Goal: Information Seeking & Learning: Learn about a topic

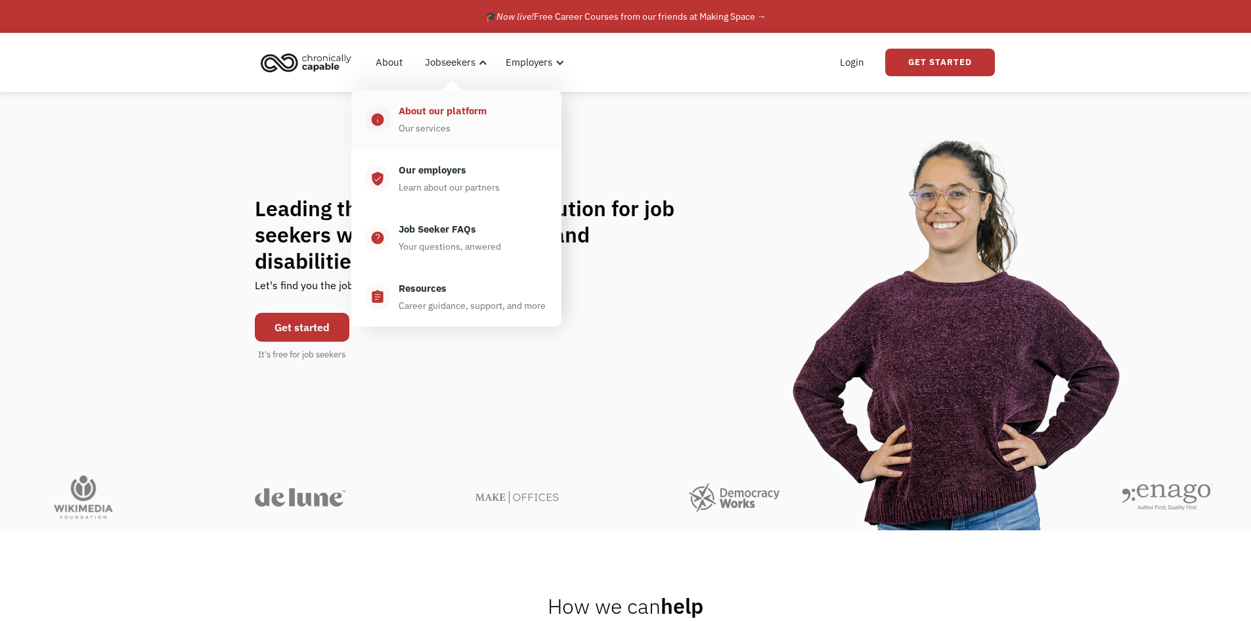
click at [457, 121] on div "About our platform Our services" at bounding box center [470, 119] width 158 height 33
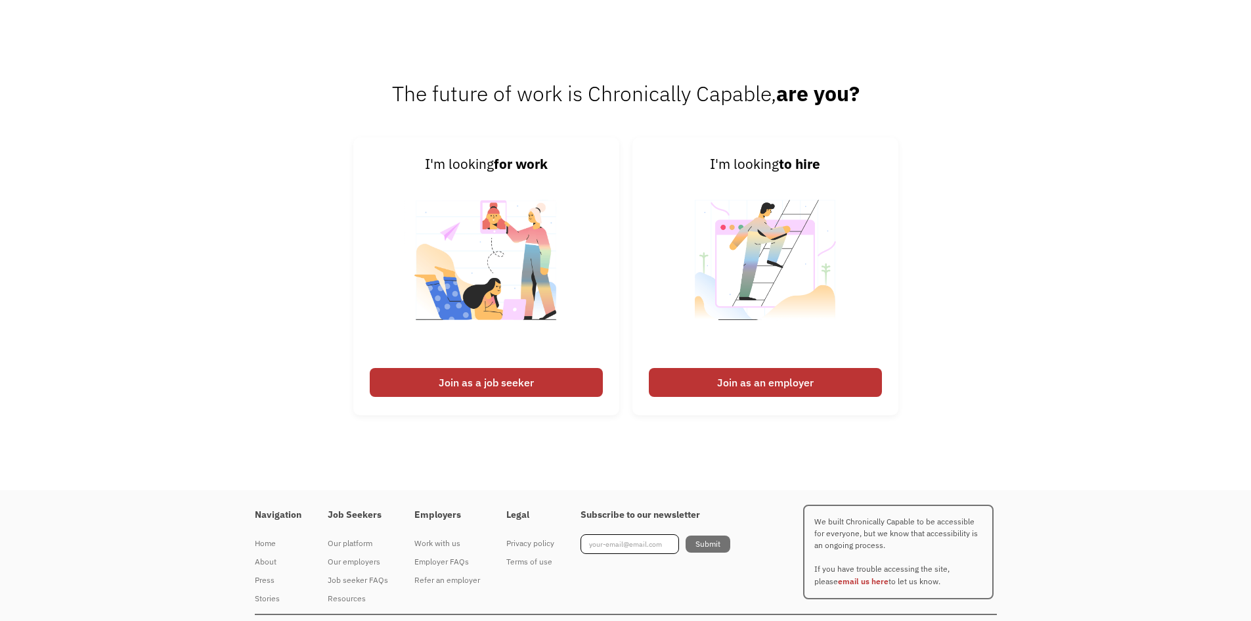
scroll to position [1742, 0]
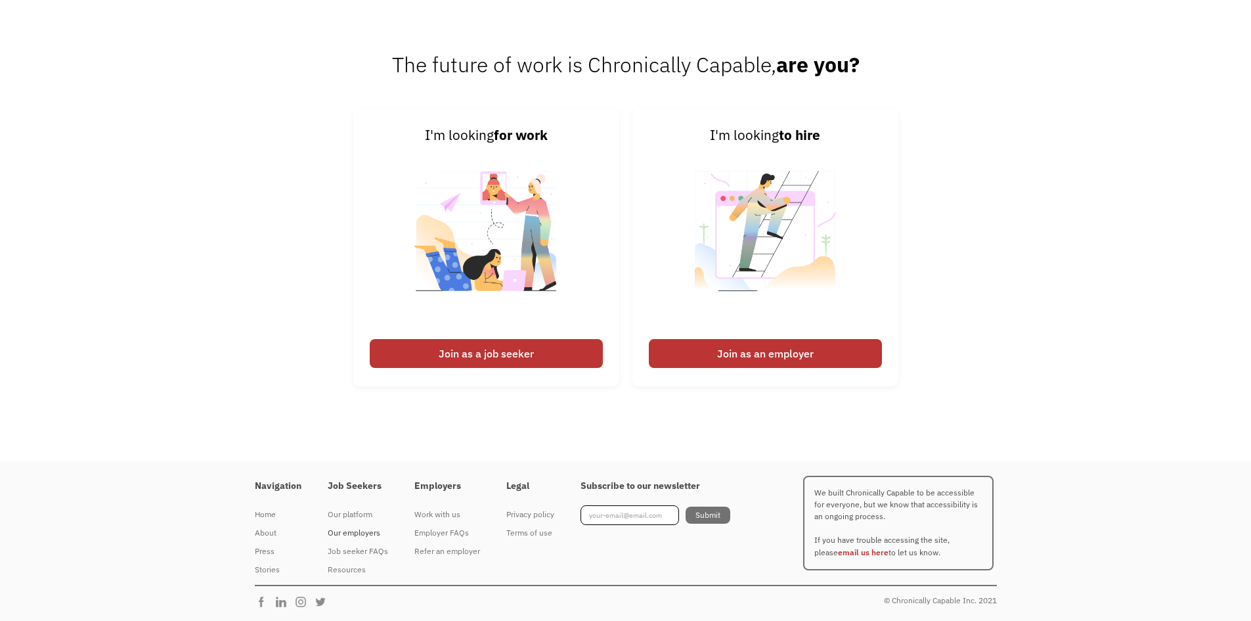
click at [355, 533] on div "Our employers" at bounding box center [358, 533] width 60 height 16
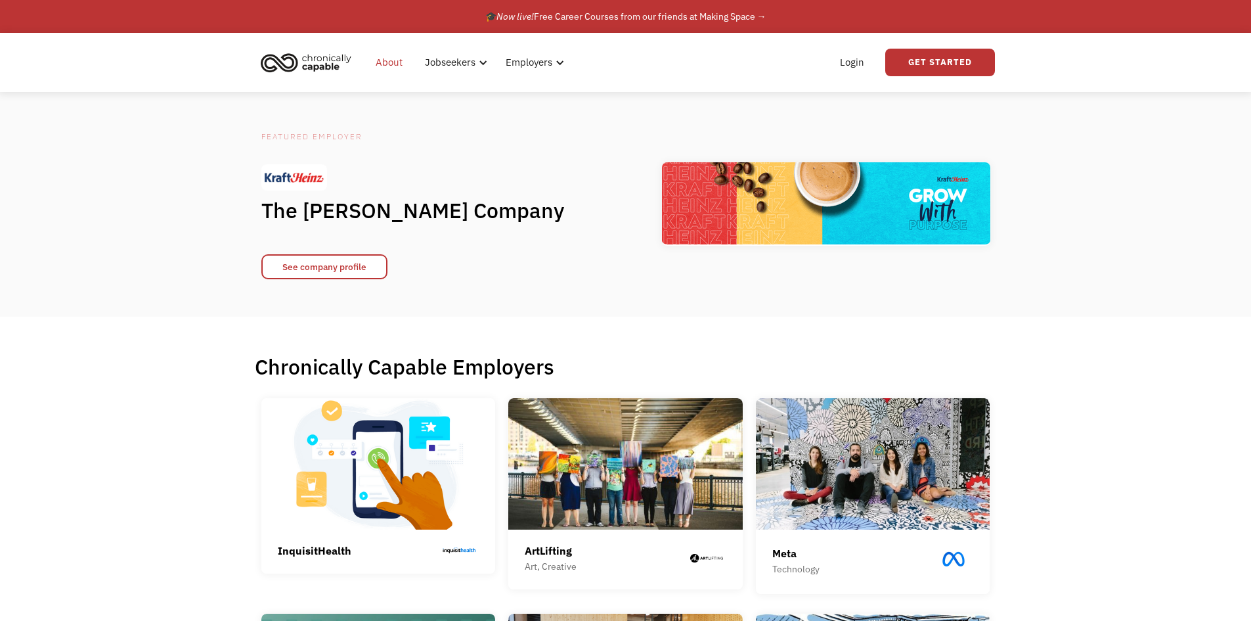
click at [381, 64] on link "About" at bounding box center [389, 62] width 43 height 42
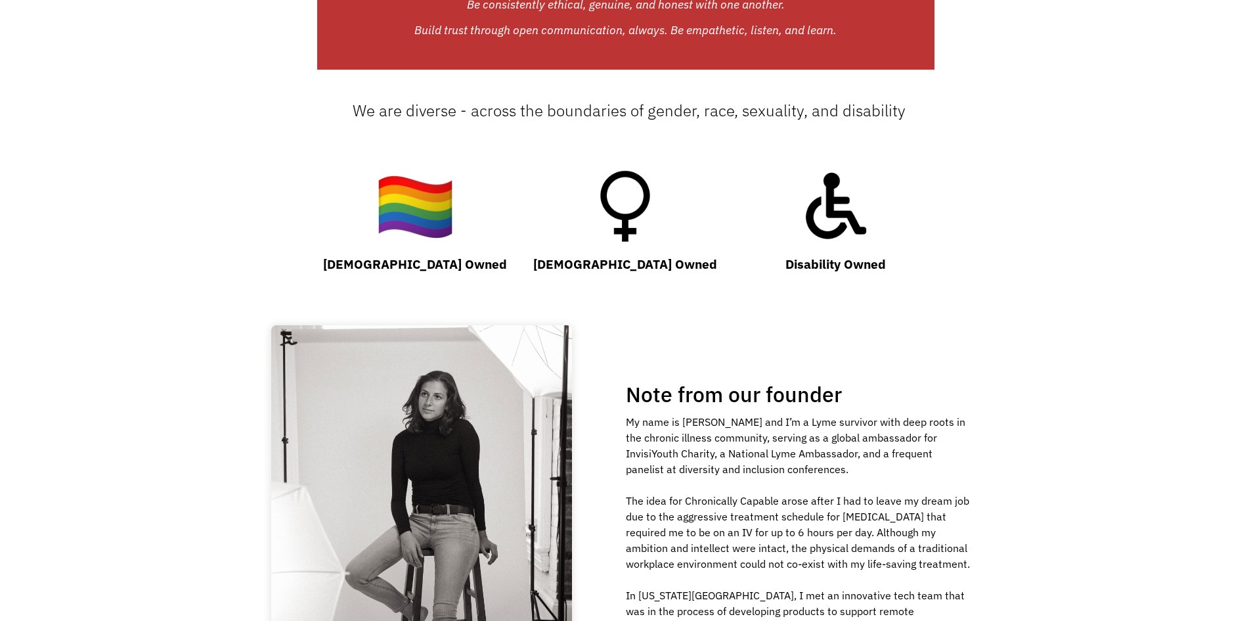
scroll to position [1443, 0]
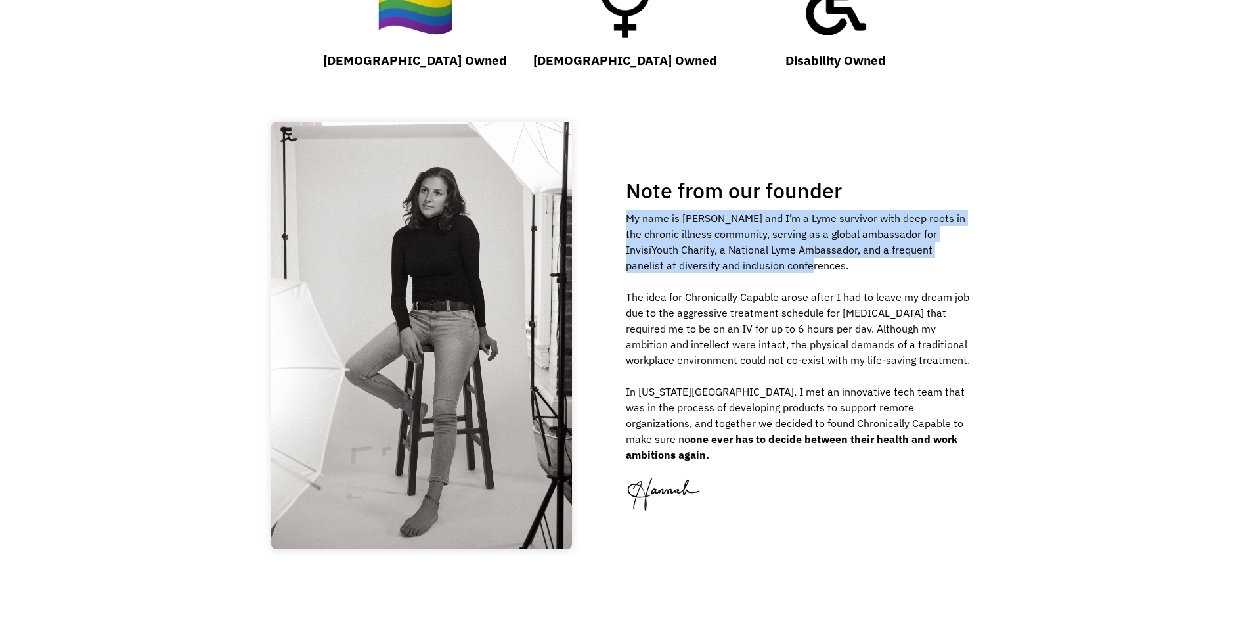
drag, startPoint x: 627, startPoint y: 226, endPoint x: 963, endPoint y: 271, distance: 338.7
click at [963, 271] on div "My name is Hannah and I’m a Lyme survivor with deep roots in the chronic illnes…" at bounding box center [799, 336] width 346 height 252
click at [1001, 279] on div "Note from our founder My name is Hannah and I’m a Lyme survivor with deep roots…" at bounding box center [626, 332] width 769 height 466
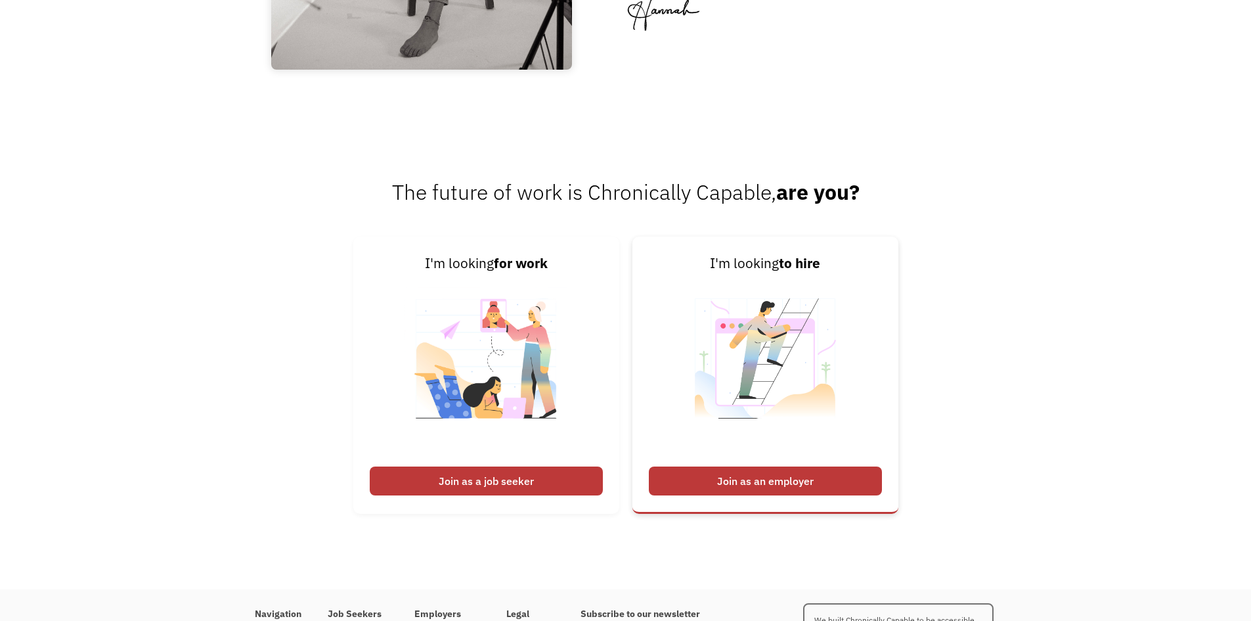
scroll to position [2050, 0]
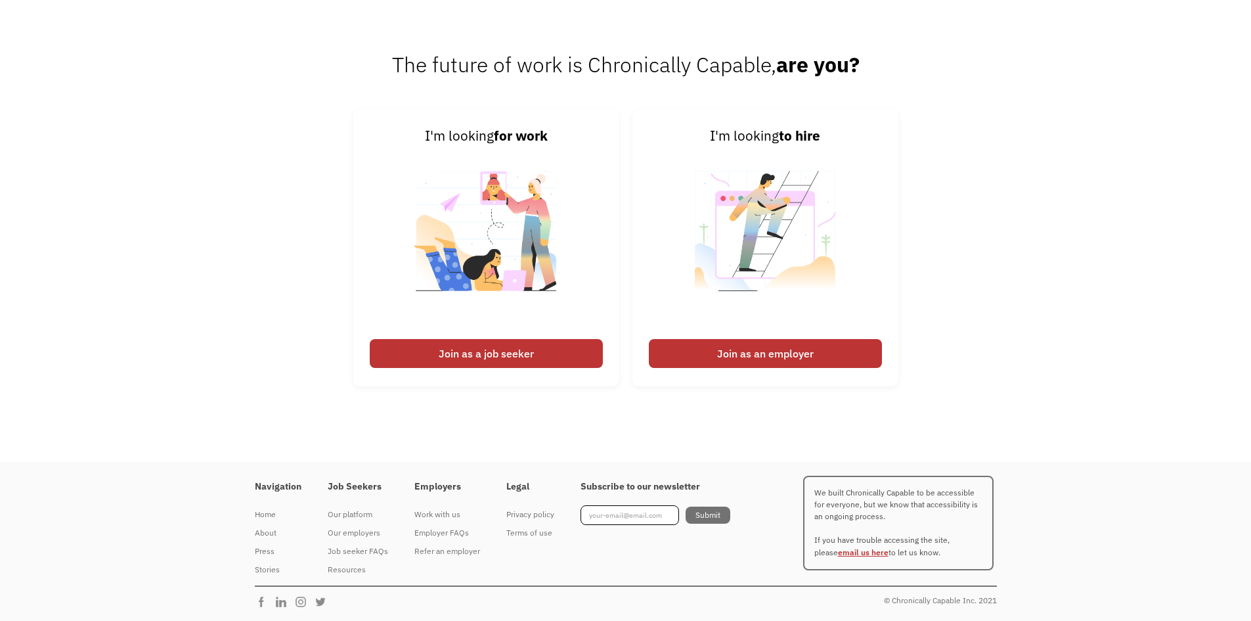
click at [844, 554] on link "email us here" at bounding box center [863, 552] width 51 height 10
click at [972, 388] on div "I'm looking for work Join as a job seeker I'm looking to hire Join as an employ…" at bounding box center [625, 254] width 1251 height 290
click at [859, 423] on div "The future of work is Chronically Capable, are you? I'm looking for work Join a…" at bounding box center [625, 225] width 1251 height 472
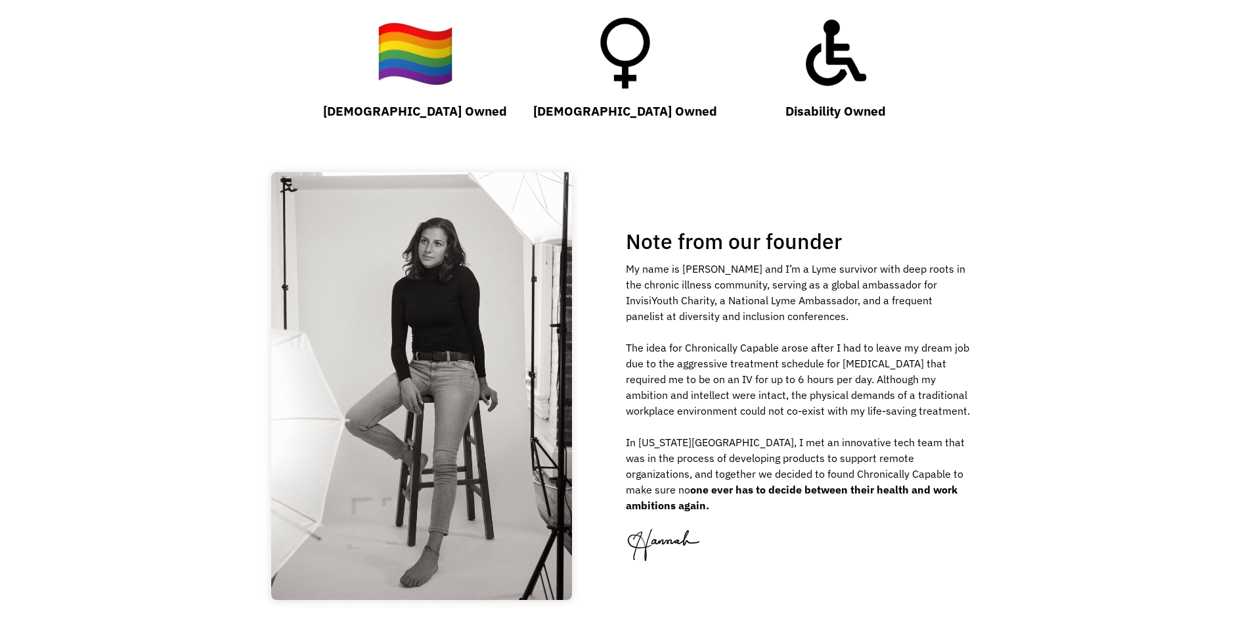
scroll to position [1261, 0]
